Goal: Task Accomplishment & Management: Use online tool/utility

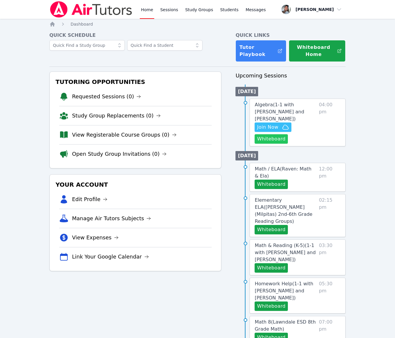
click at [277, 141] on button "Whiteboard" at bounding box center [271, 138] width 33 height 9
click at [262, 126] on span "Join Now" at bounding box center [267, 127] width 21 height 7
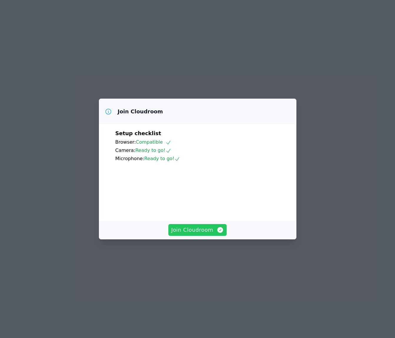
click at [209, 234] on span "Join Cloudroom" at bounding box center [197, 230] width 53 height 8
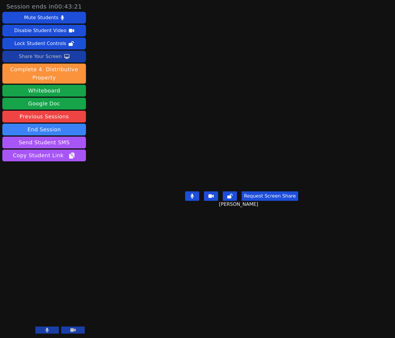
click at [53, 53] on div "Share Your Screen" at bounding box center [40, 56] width 43 height 9
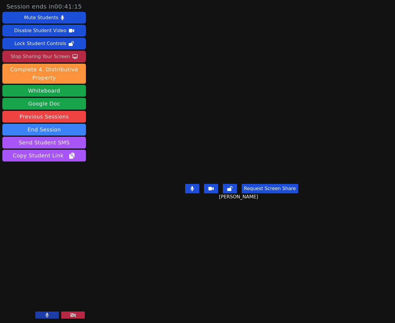
click at [49, 317] on button at bounding box center [47, 314] width 24 height 7
click at [48, 315] on icon at bounding box center [47, 315] width 6 height 5
click at [18, 55] on div "Stop Sharing Your Screen" at bounding box center [41, 56] width 60 height 9
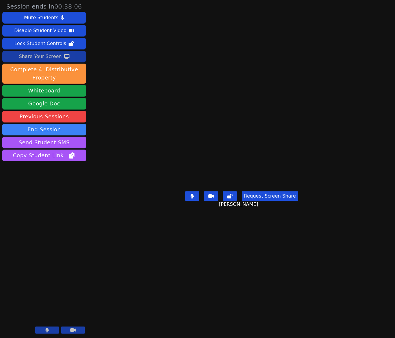
click at [41, 330] on button at bounding box center [47, 330] width 24 height 7
click at [38, 330] on button at bounding box center [47, 330] width 24 height 7
click at [47, 330] on icon at bounding box center [47, 330] width 3 height 5
click at [43, 331] on button at bounding box center [47, 330] width 24 height 7
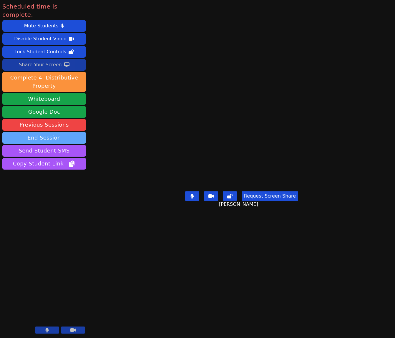
click at [56, 133] on button "End Session" at bounding box center [44, 138] width 84 height 12
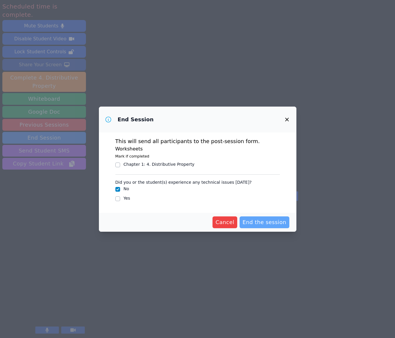
click at [262, 218] on button "End the session" at bounding box center [265, 223] width 50 height 12
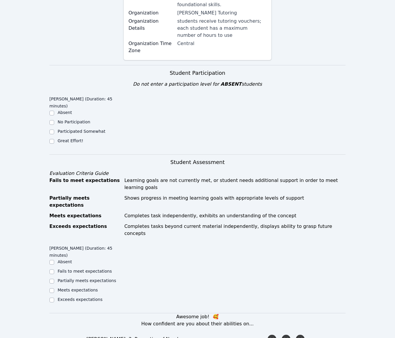
scroll to position [157, 0]
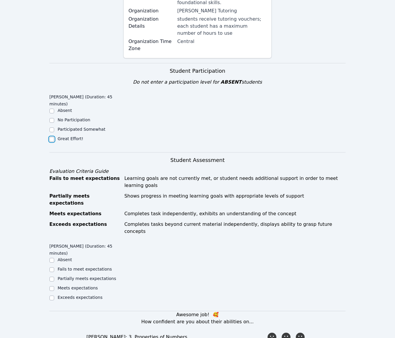
click at [51, 137] on input "Great Effort!" at bounding box center [51, 139] width 5 height 5
checkbox input "true"
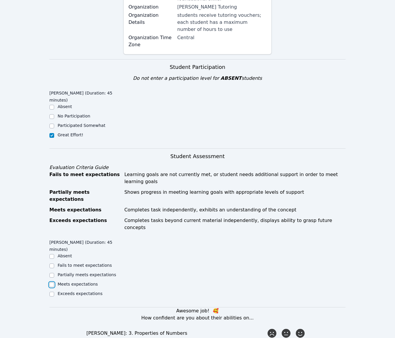
click at [52, 283] on input "Meets expectations" at bounding box center [51, 285] width 5 height 5
checkbox input "true"
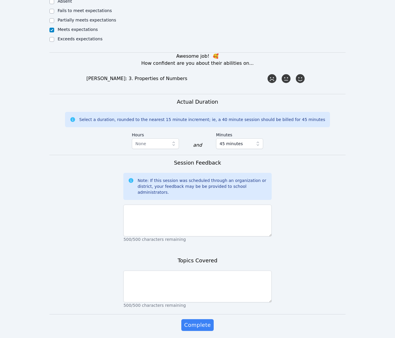
scroll to position [413, 0]
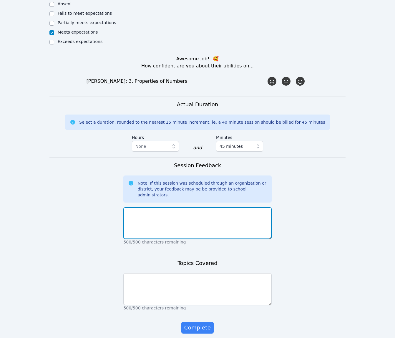
click at [232, 207] on textarea at bounding box center [197, 223] width 148 height 32
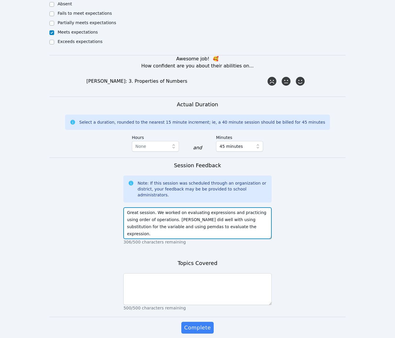
type textarea "Great session. We worked on evaluating expressions and practicing using order o…"
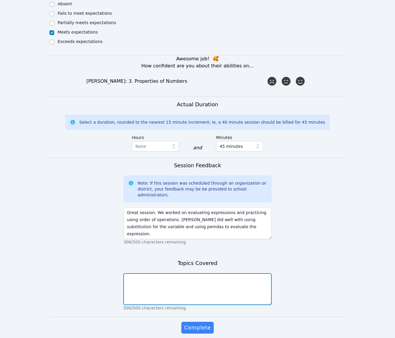
click at [175, 273] on textarea at bounding box center [197, 289] width 148 height 32
type textarea "Evaluating expressions"
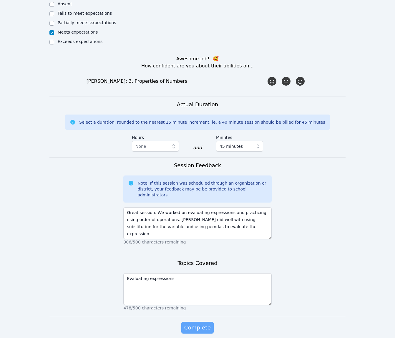
click at [187, 322] on button "Complete" at bounding box center [197, 328] width 32 height 12
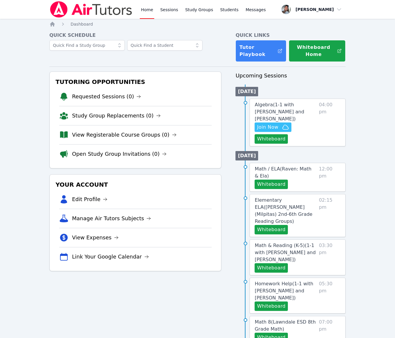
click at [179, 7] on div "Home Sessions Study Groups Students Messages" at bounding box center [203, 9] width 127 height 19
click at [197, 15] on link "Study Groups" at bounding box center [199, 9] width 30 height 19
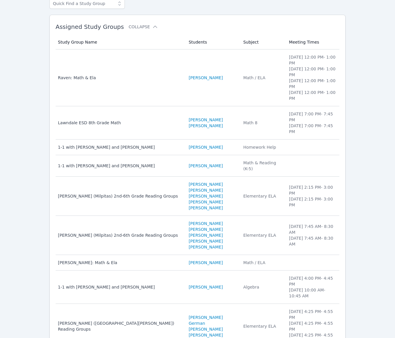
scroll to position [52, 0]
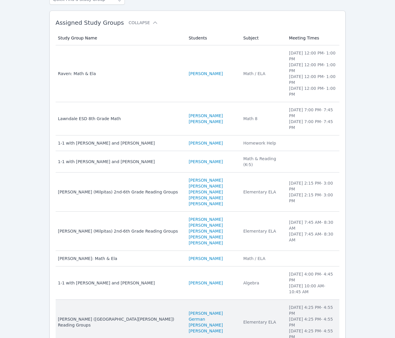
scroll to position [52, 0]
click at [265, 300] on td "Subject Elementary ELA" at bounding box center [263, 322] width 46 height 45
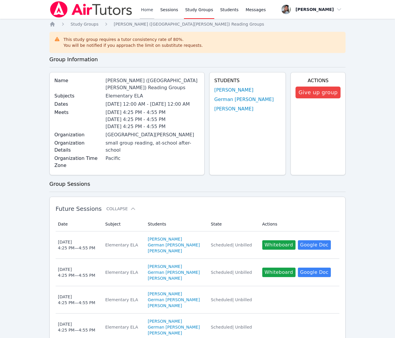
click at [147, 13] on link "Home" at bounding box center [147, 9] width 14 height 19
